Goal: Task Accomplishment & Management: Manage account settings

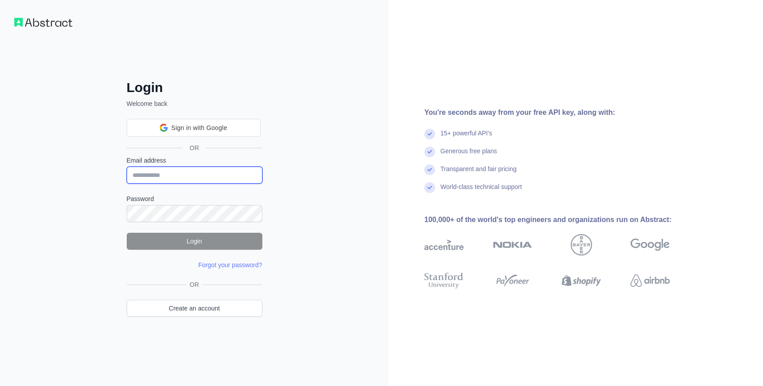
click at [210, 172] on input "Email address" at bounding box center [195, 174] width 136 height 17
type input "**********"
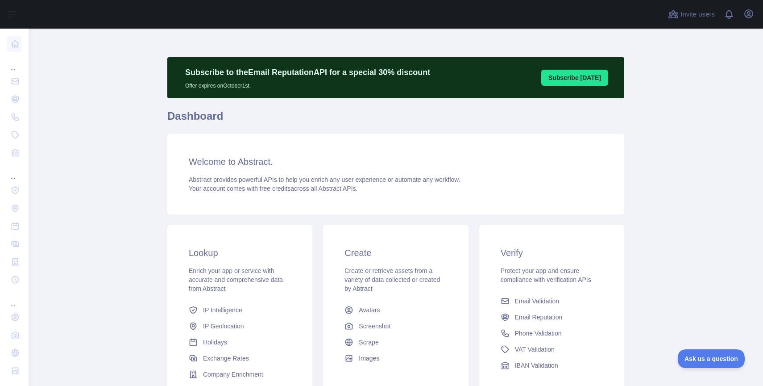
scroll to position [25, 0]
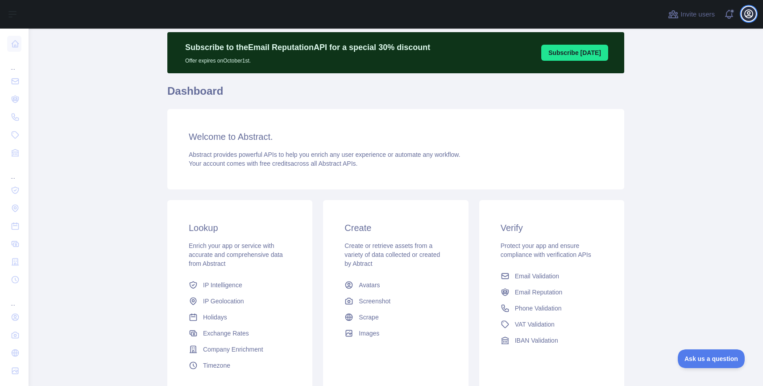
click at [755, 16] on button "Open user menu" at bounding box center [749, 14] width 14 height 14
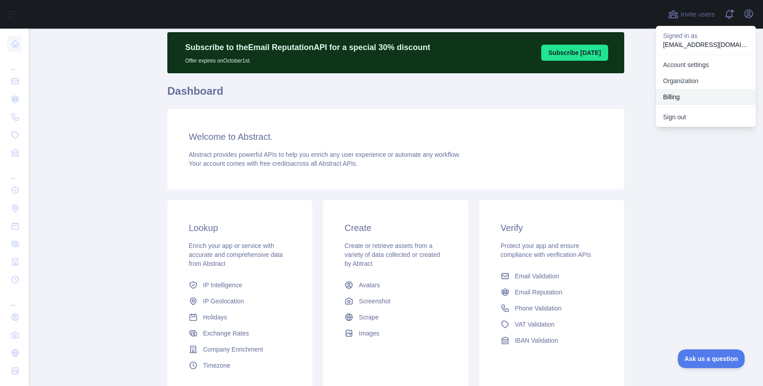
click at [698, 92] on button "Billing" at bounding box center [706, 97] width 100 height 16
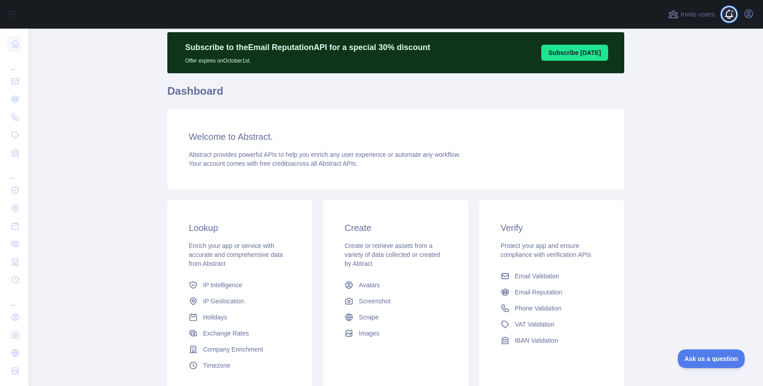
click at [726, 17] on span at bounding box center [733, 14] width 18 height 29
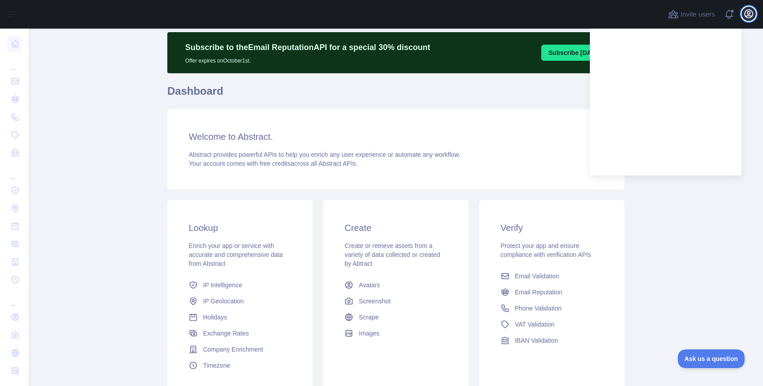
click at [752, 17] on icon "button" at bounding box center [749, 14] width 8 height 8
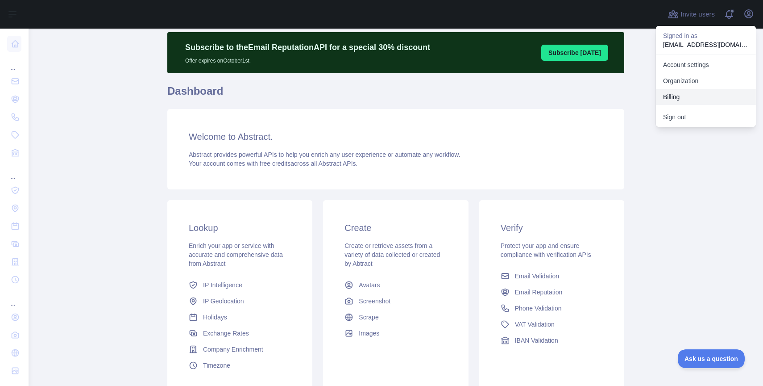
click at [699, 91] on button "Billing" at bounding box center [706, 97] width 100 height 16
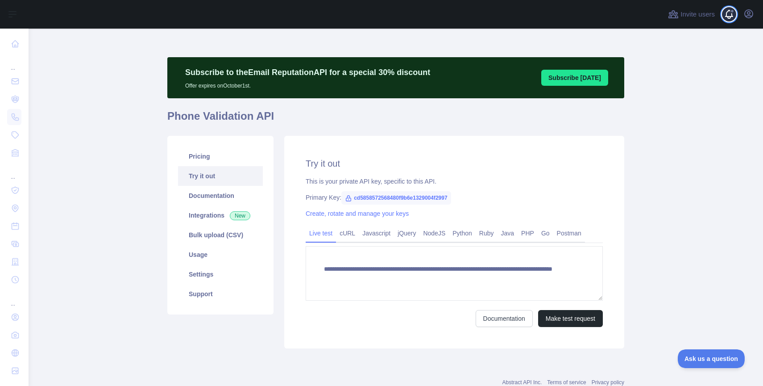
click at [733, 17] on span at bounding box center [733, 14] width 18 height 29
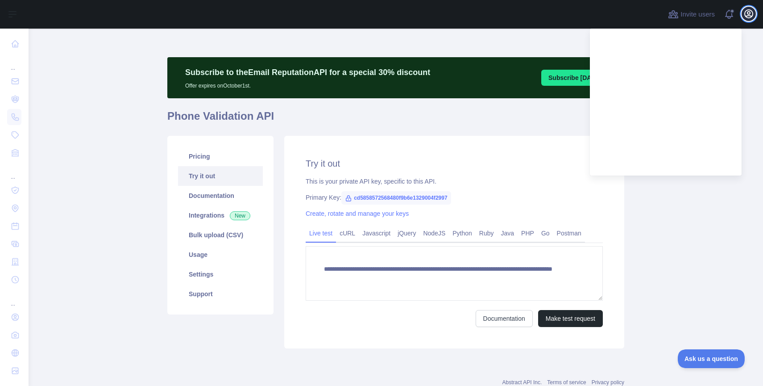
click at [745, 14] on icon "button" at bounding box center [749, 13] width 11 height 11
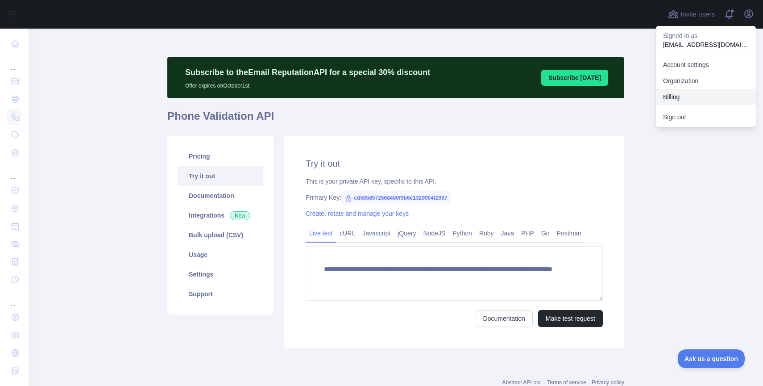
click at [696, 92] on button "Billing" at bounding box center [706, 97] width 100 height 16
